Goal: Check status: Check status

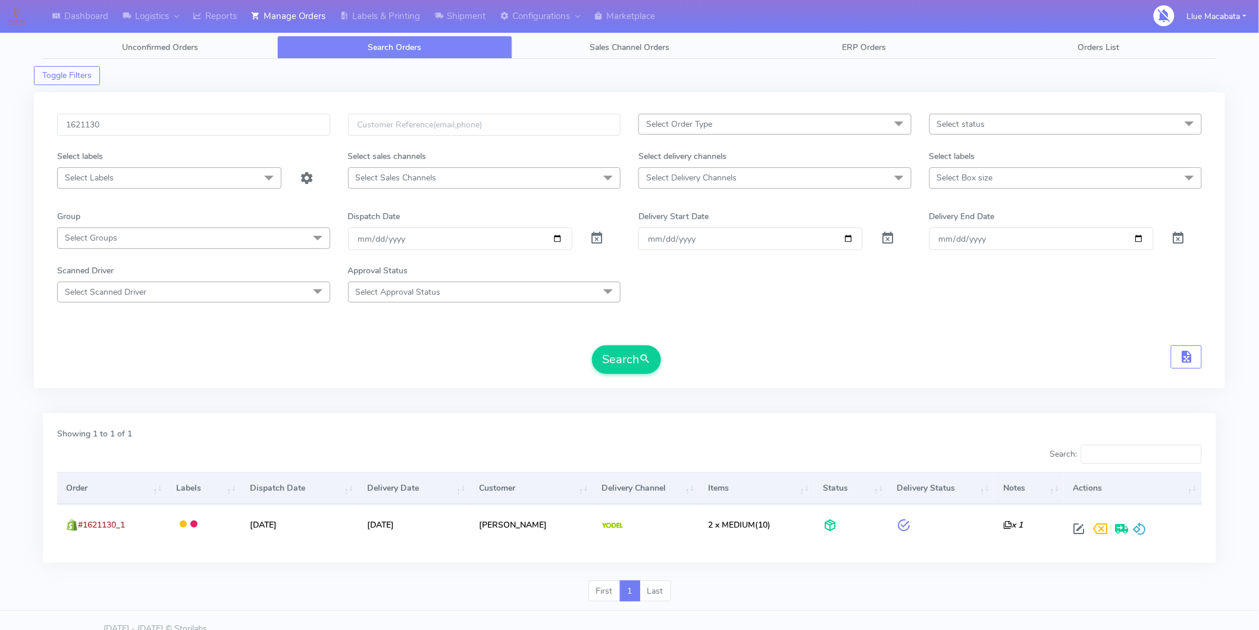
click at [110, 121] on input "1621130" at bounding box center [193, 125] width 273 height 22
type input "1619442"
drag, startPoint x: 620, startPoint y: 372, endPoint x: 608, endPoint y: 370, distance: 11.6
click at [614, 370] on button "Search" at bounding box center [626, 359] width 69 height 29
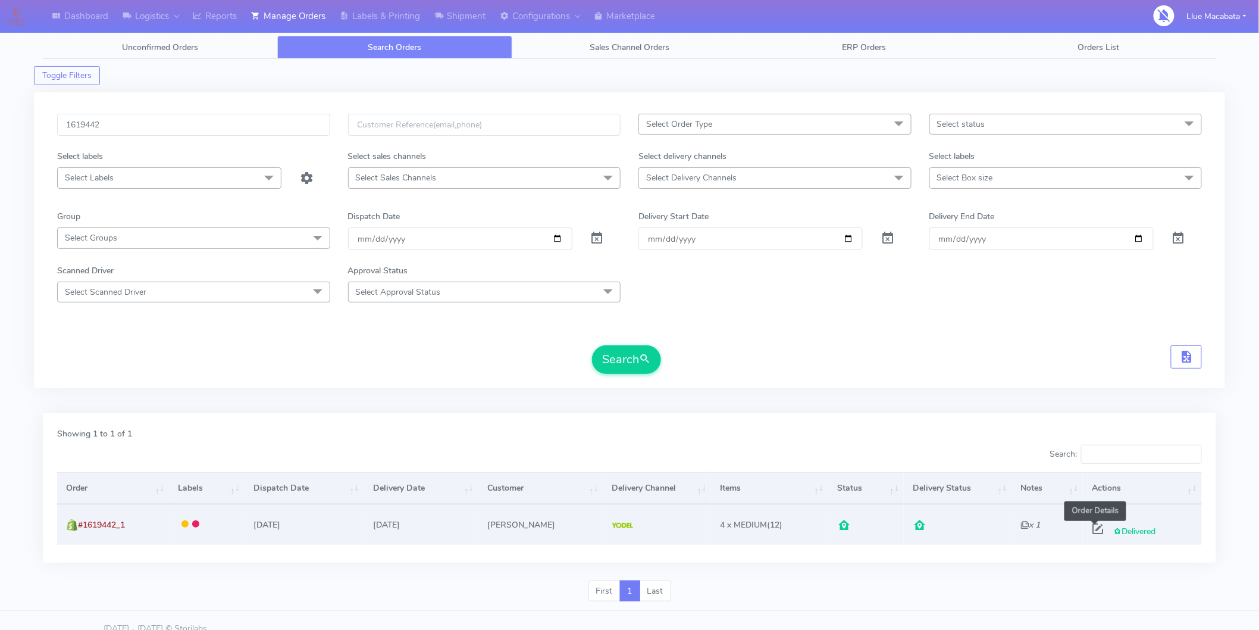
click at [1090, 526] on span at bounding box center [1097, 531] width 21 height 11
select select "5"
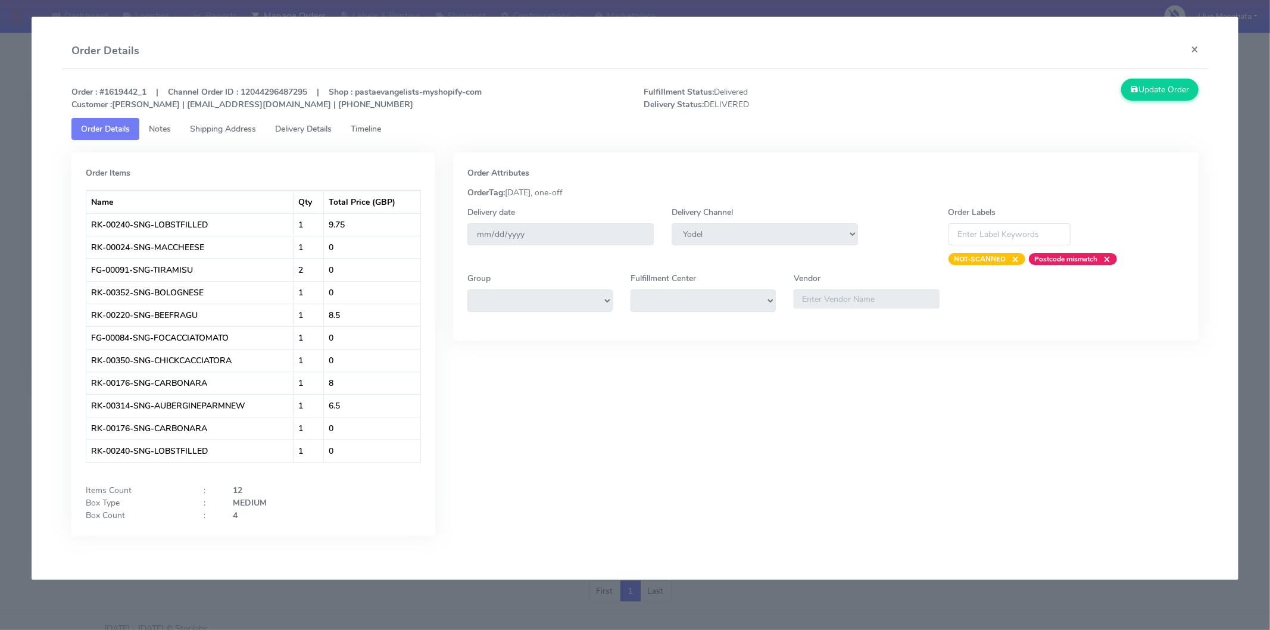
drag, startPoint x: 389, startPoint y: 131, endPoint x: 373, endPoint y: 129, distance: 16.8
click at [388, 131] on link "Timeline" at bounding box center [365, 129] width 49 height 22
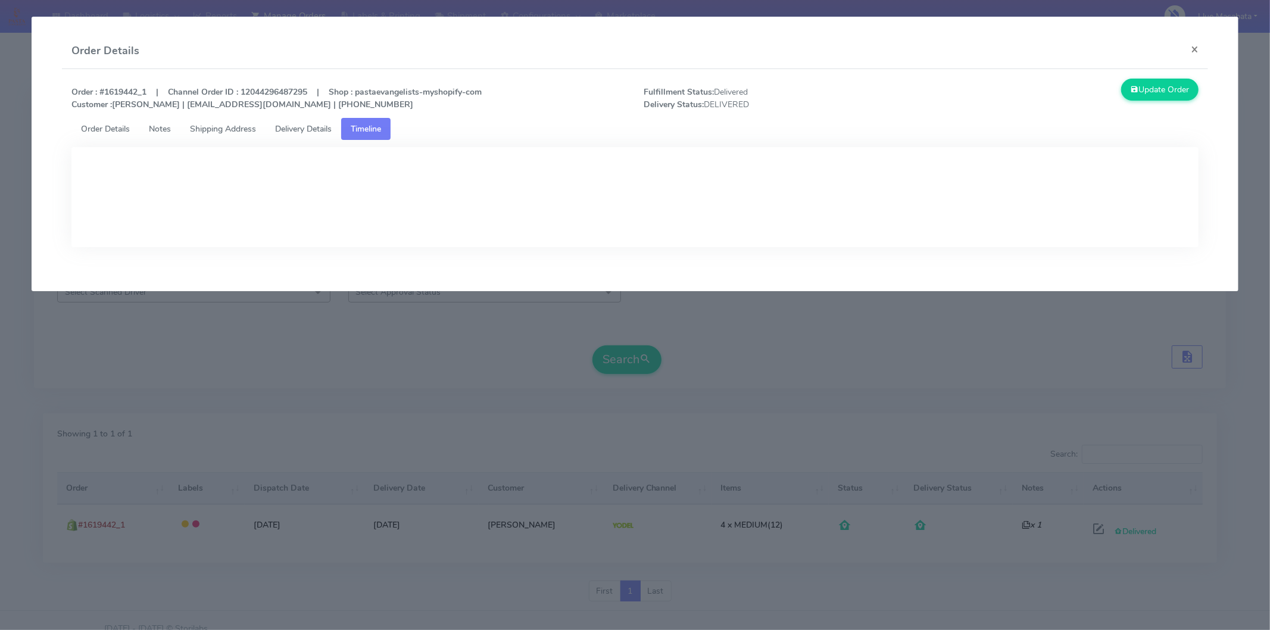
click at [322, 123] on span "Delivery Details" at bounding box center [303, 128] width 57 height 11
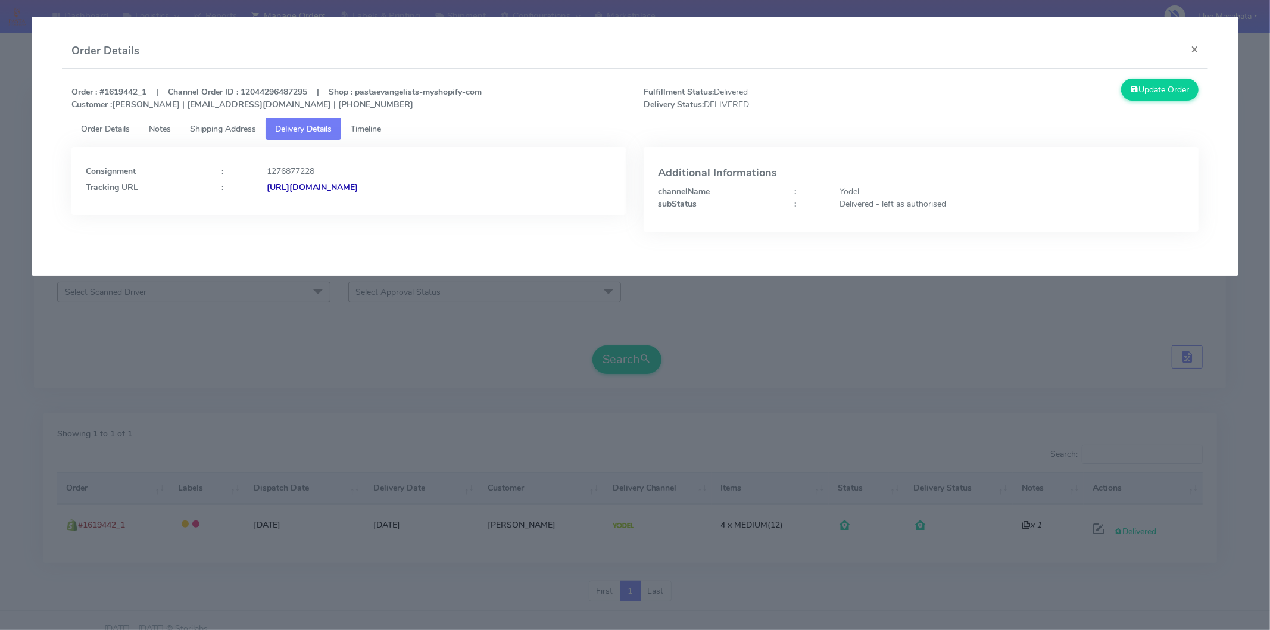
click at [358, 192] on strong "[URL][DOMAIN_NAME]" at bounding box center [312, 187] width 91 height 11
click at [1192, 43] on button "×" at bounding box center [1194, 49] width 27 height 32
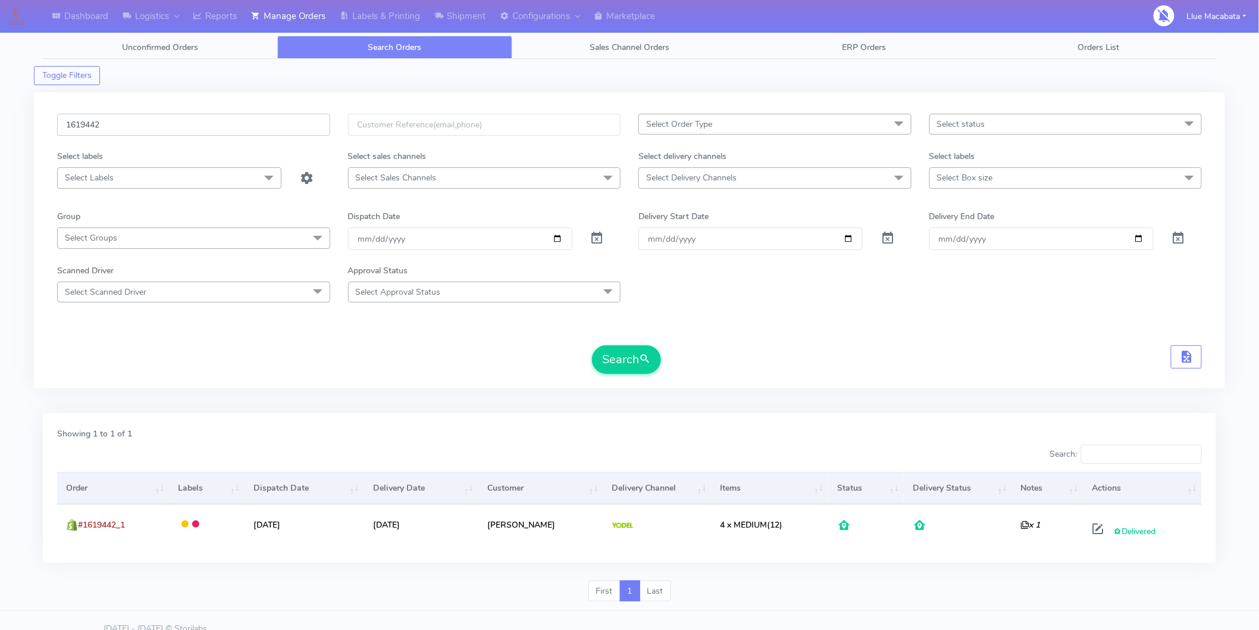
click at [117, 128] on input "1619442" at bounding box center [193, 125] width 273 height 22
click at [117, 127] on input "1619442" at bounding box center [193, 125] width 273 height 22
paste input "8007"
type input "1618007"
drag, startPoint x: 638, startPoint y: 365, endPoint x: 622, endPoint y: 362, distance: 16.5
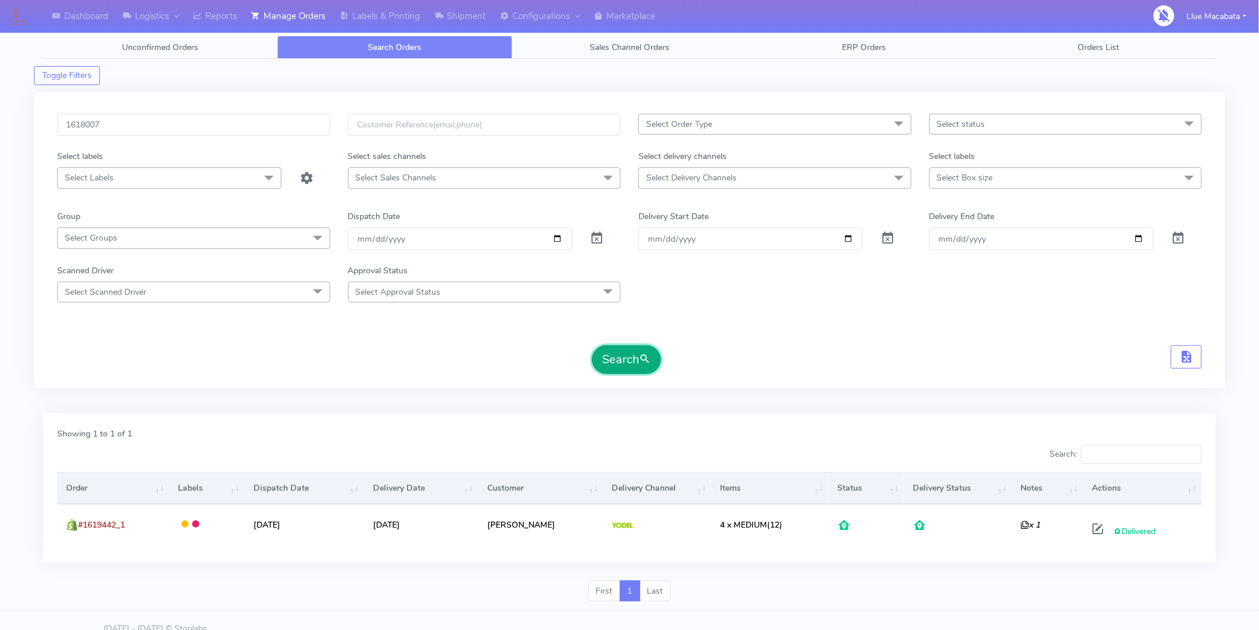
click at [637, 364] on button "Search" at bounding box center [626, 359] width 69 height 29
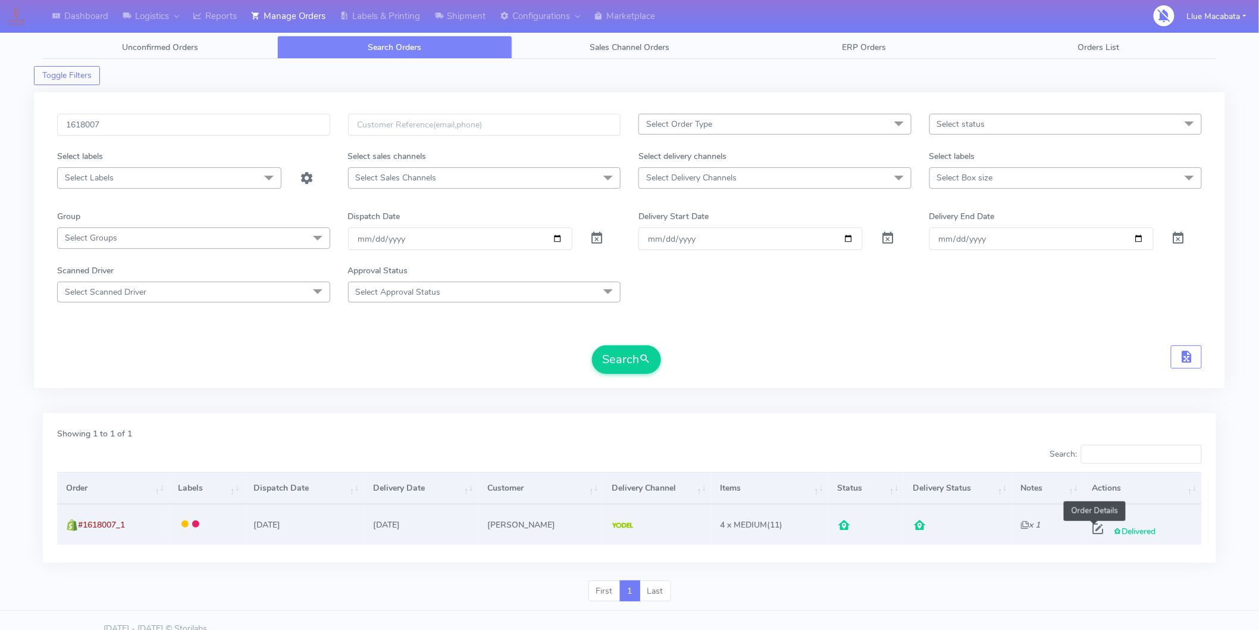
click at [1090, 537] on span at bounding box center [1097, 531] width 21 height 11
select select "5"
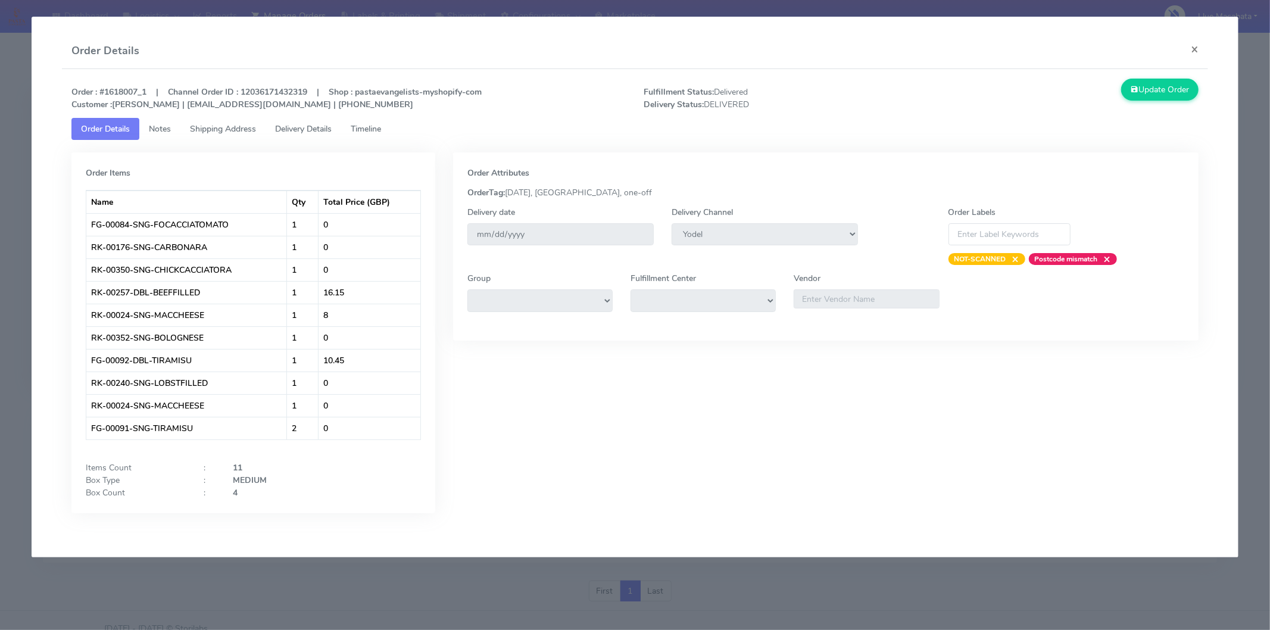
drag, startPoint x: 385, startPoint y: 129, endPoint x: 312, endPoint y: 126, distance: 72.7
click at [381, 129] on span "Timeline" at bounding box center [366, 128] width 30 height 11
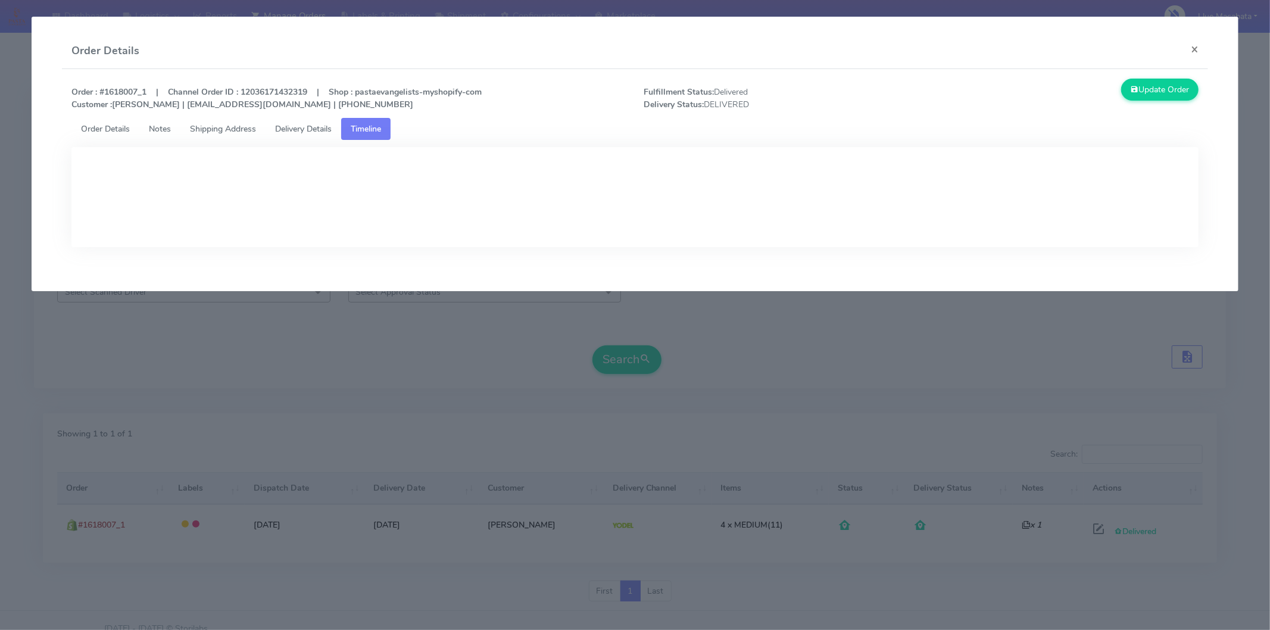
click at [312, 126] on span "Delivery Details" at bounding box center [303, 128] width 57 height 11
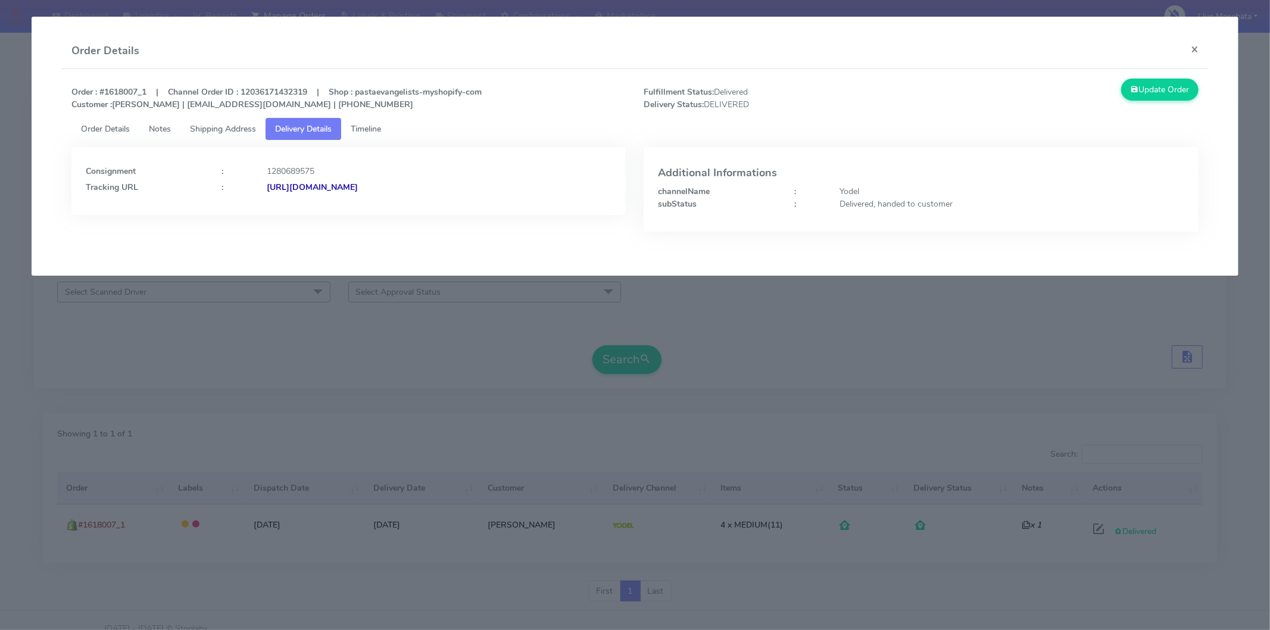
click at [358, 186] on strong "[URL][DOMAIN_NAME]" at bounding box center [312, 187] width 91 height 11
click at [1204, 51] on button "×" at bounding box center [1194, 49] width 27 height 32
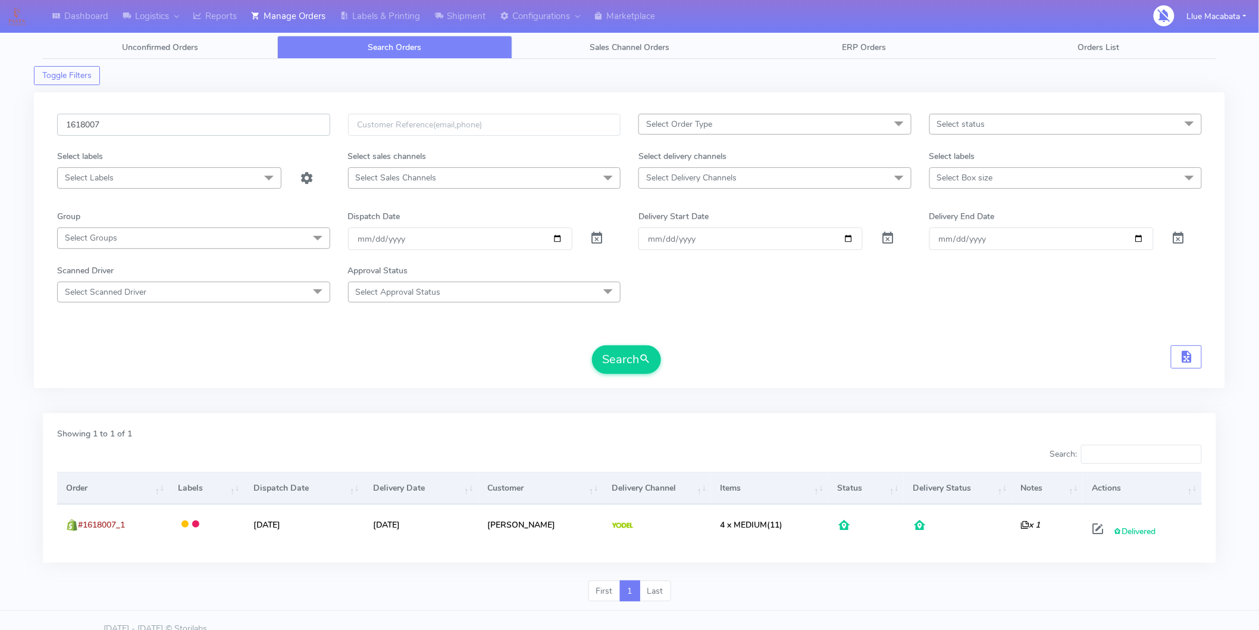
click at [108, 130] on input "1618007" at bounding box center [193, 125] width 273 height 22
paste input "23024"
type input "1623024"
click at [618, 356] on button "Search" at bounding box center [626, 359] width 69 height 29
